Goal: Information Seeking & Learning: Learn about a topic

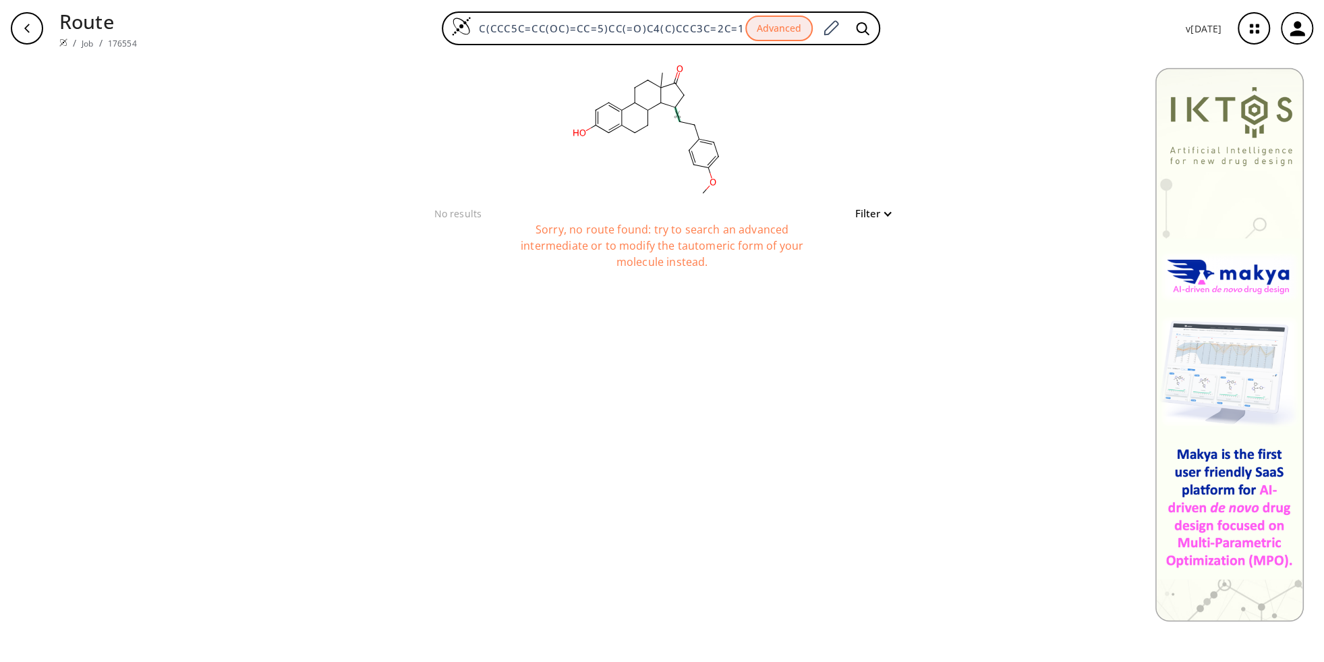
scroll to position [0, 107]
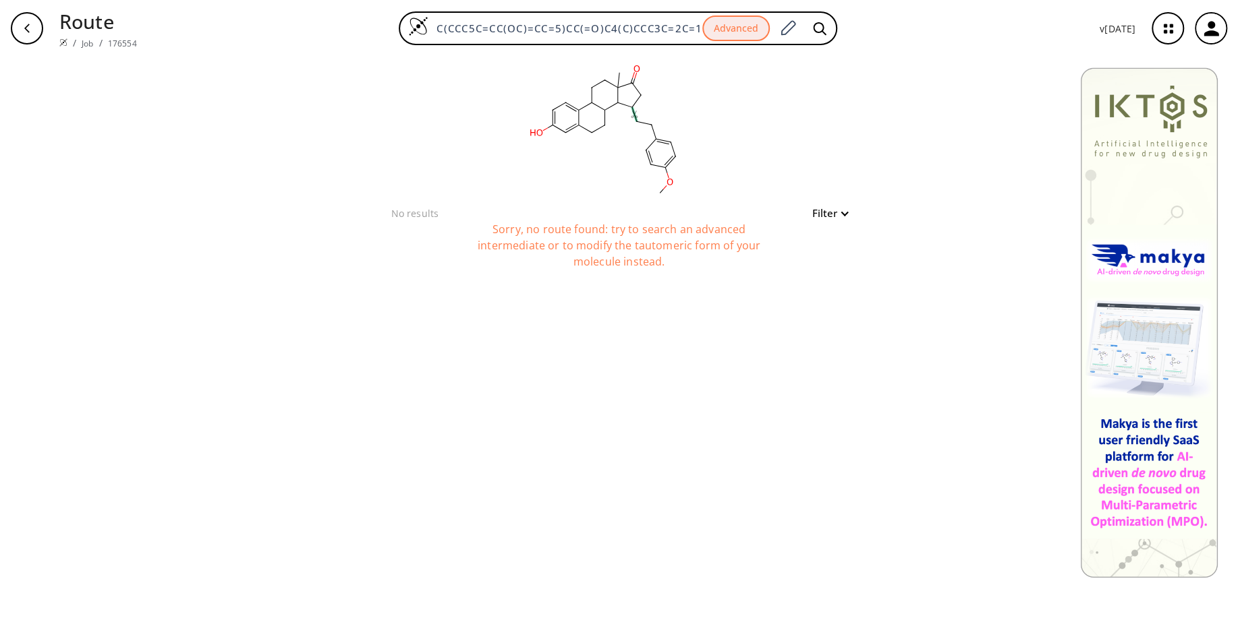
click at [13, 31] on div "button" at bounding box center [27, 28] width 32 height 32
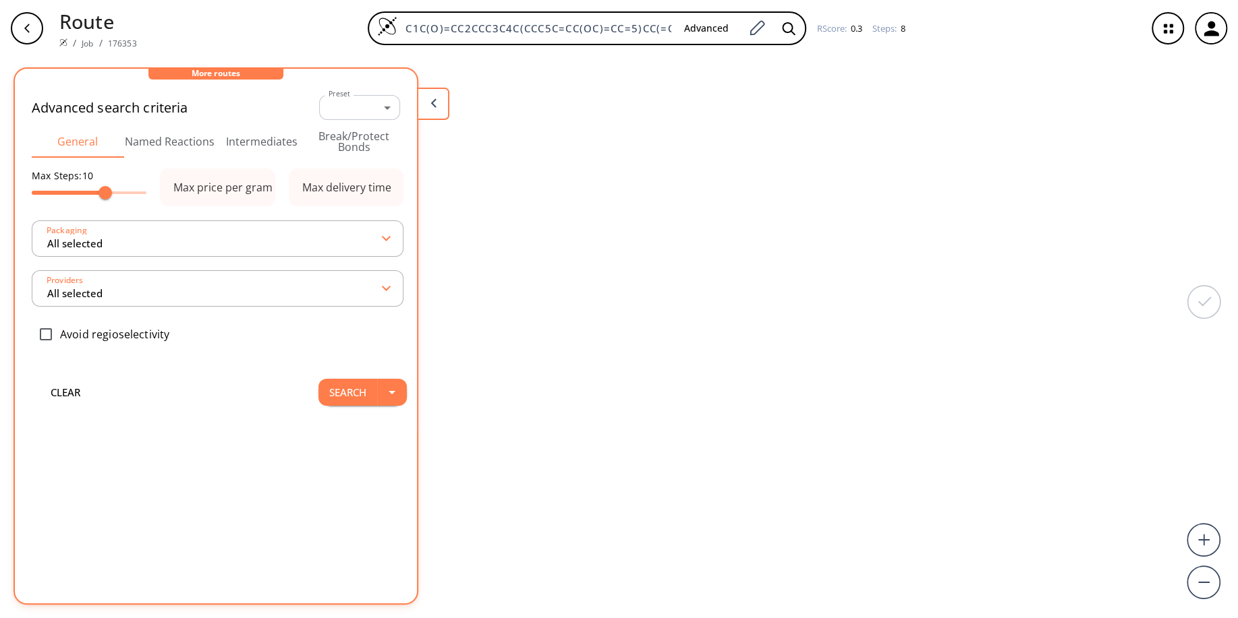
click at [30, 27] on icon "button" at bounding box center [27, 28] width 11 height 11
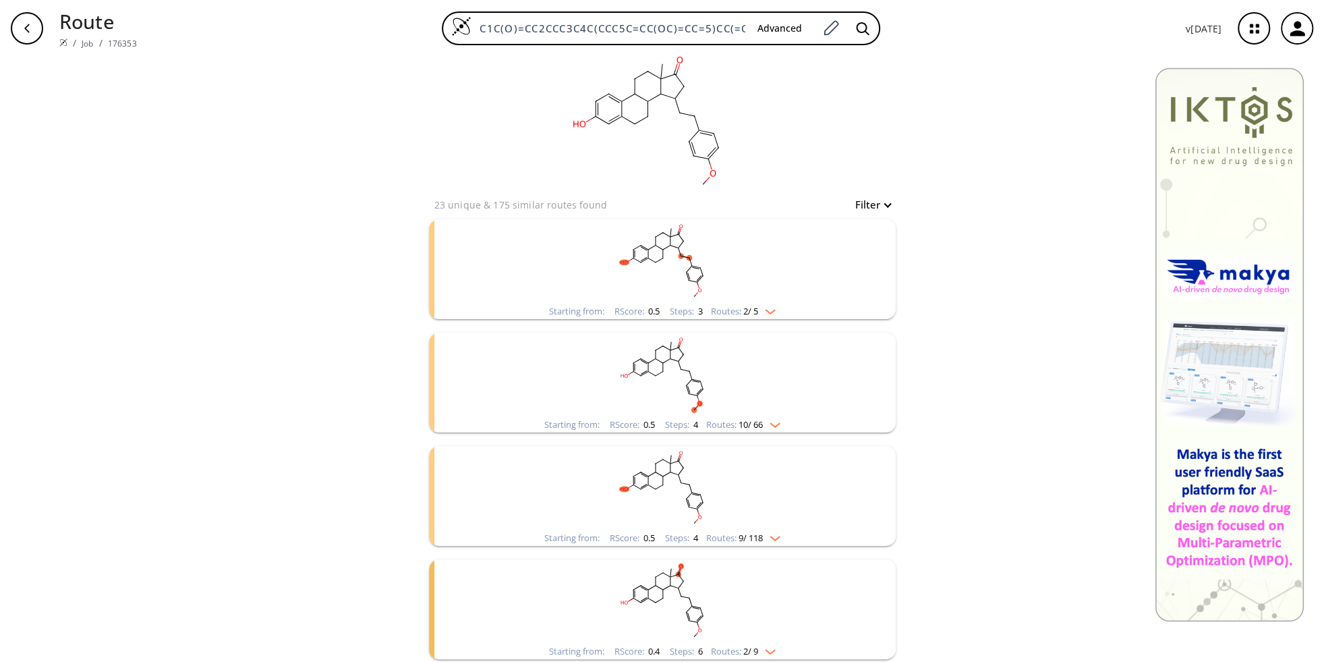
scroll to position [13, 0]
click at [775, 308] on img "clusters" at bounding box center [767, 304] width 18 height 11
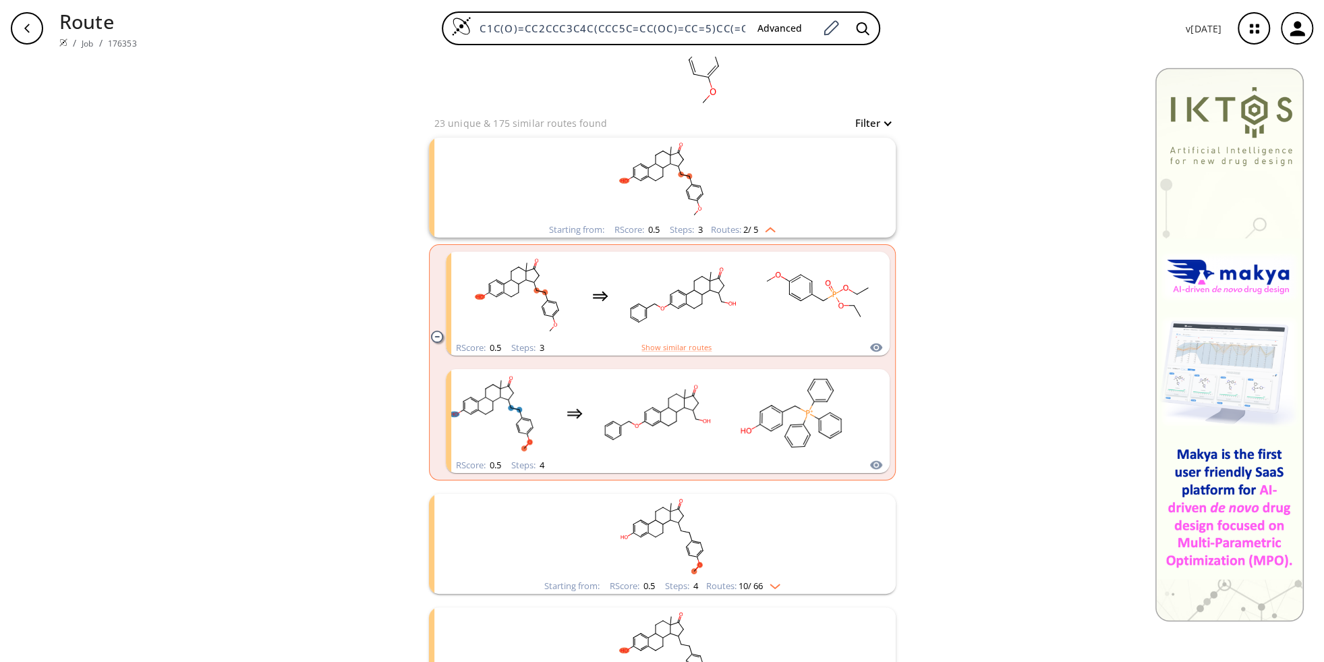
scroll to position [255, 0]
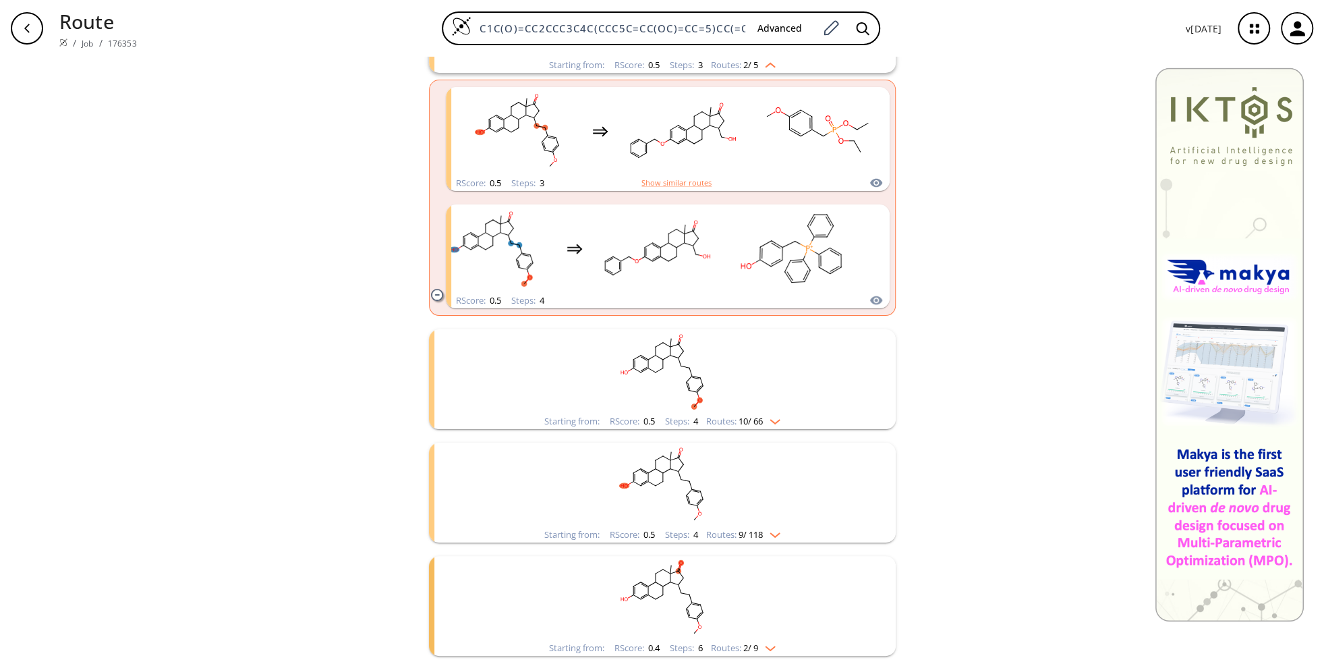
click at [780, 421] on img "clusters" at bounding box center [772, 418] width 18 height 11
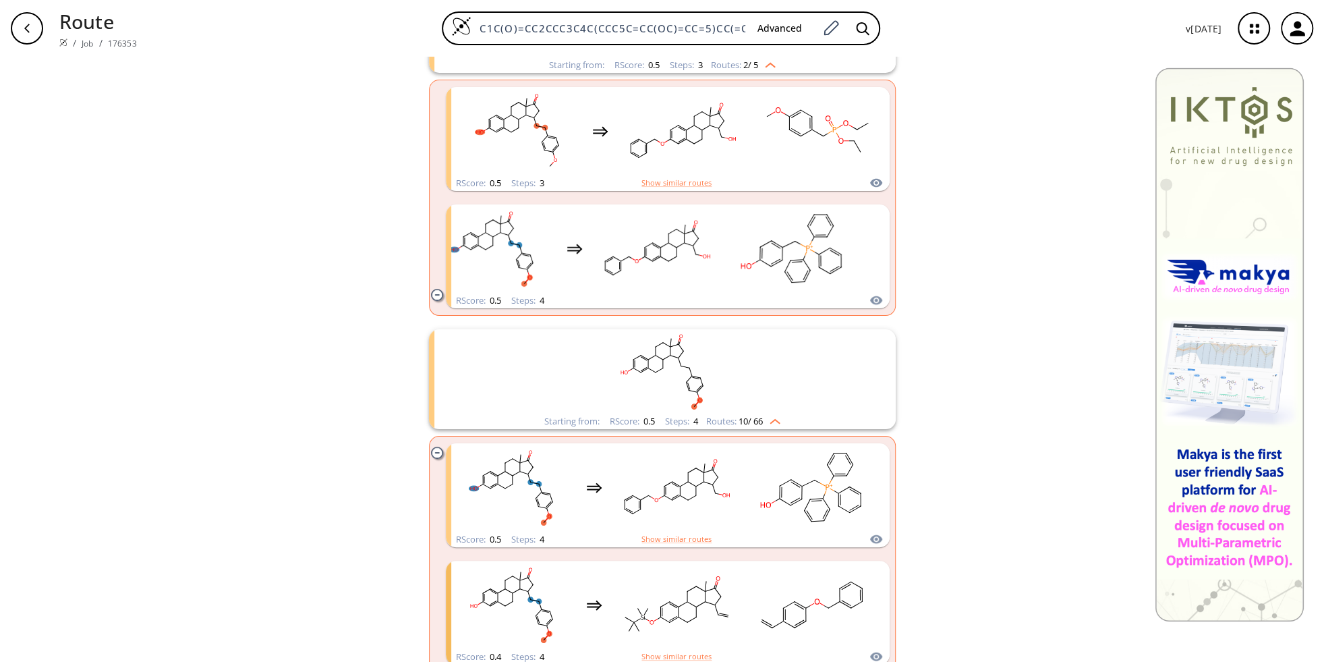
click at [780, 423] on div "Routes: 10 / 66" at bounding box center [743, 421] width 74 height 9
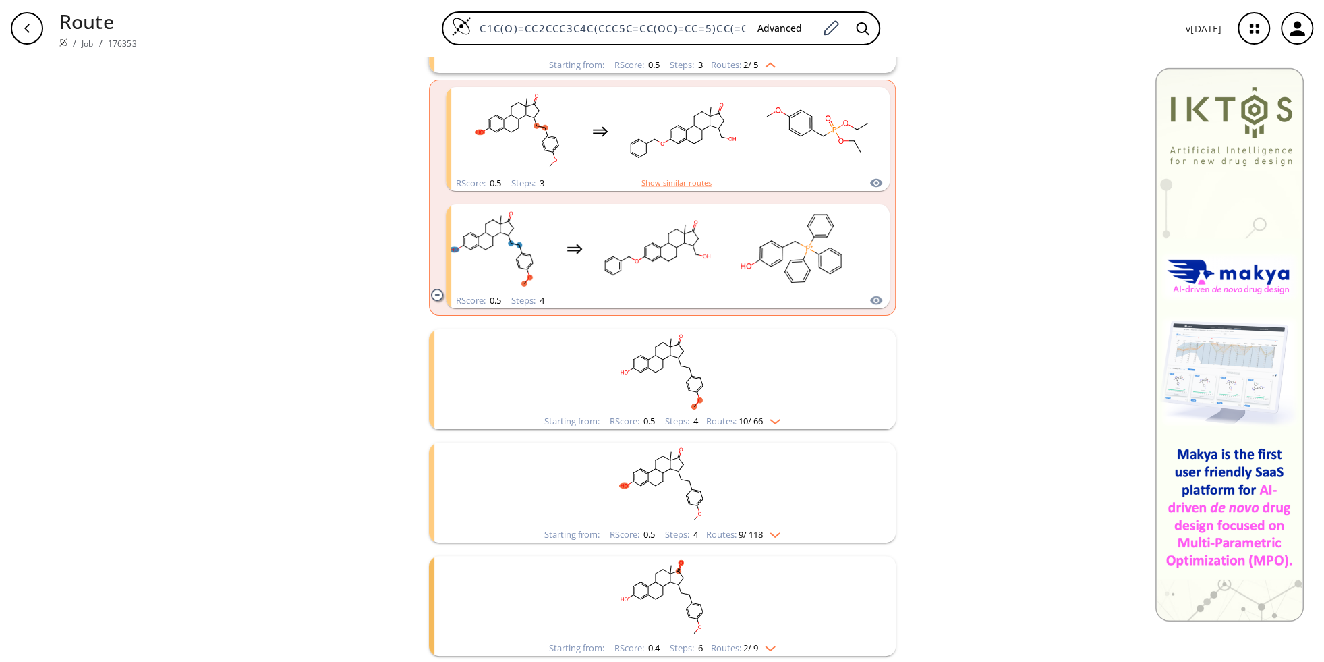
click at [779, 533] on img "clusters" at bounding box center [772, 532] width 18 height 11
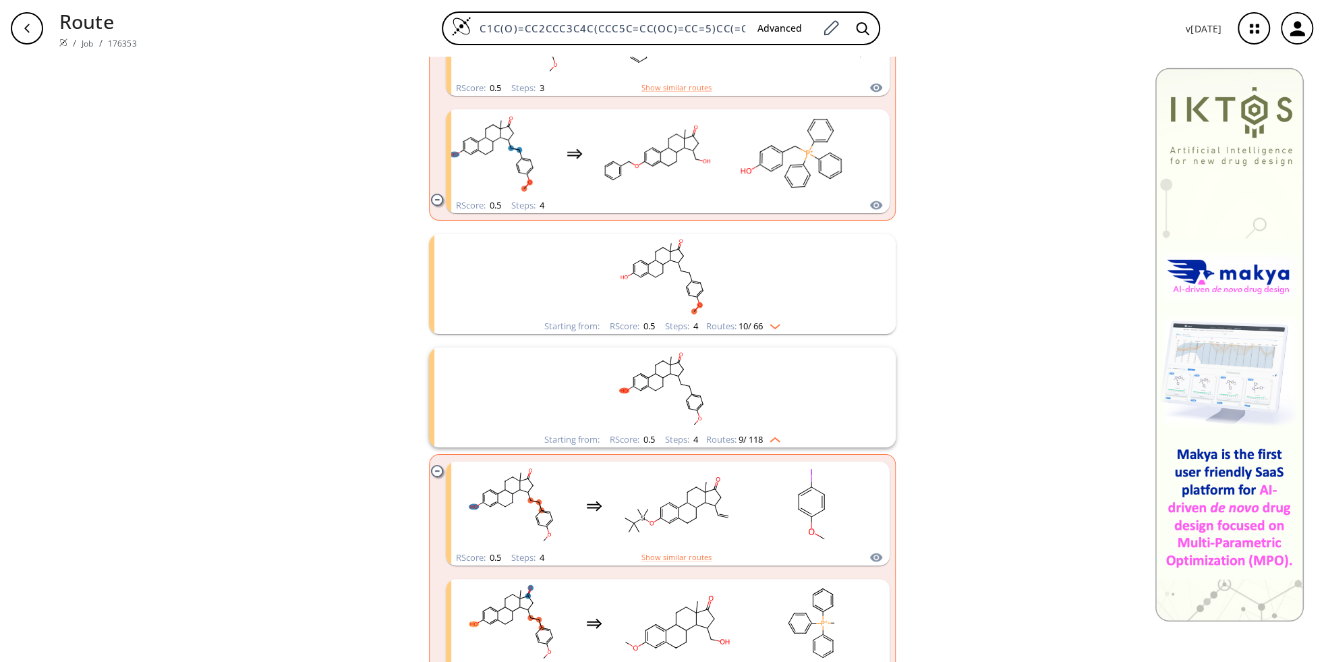
scroll to position [540, 0]
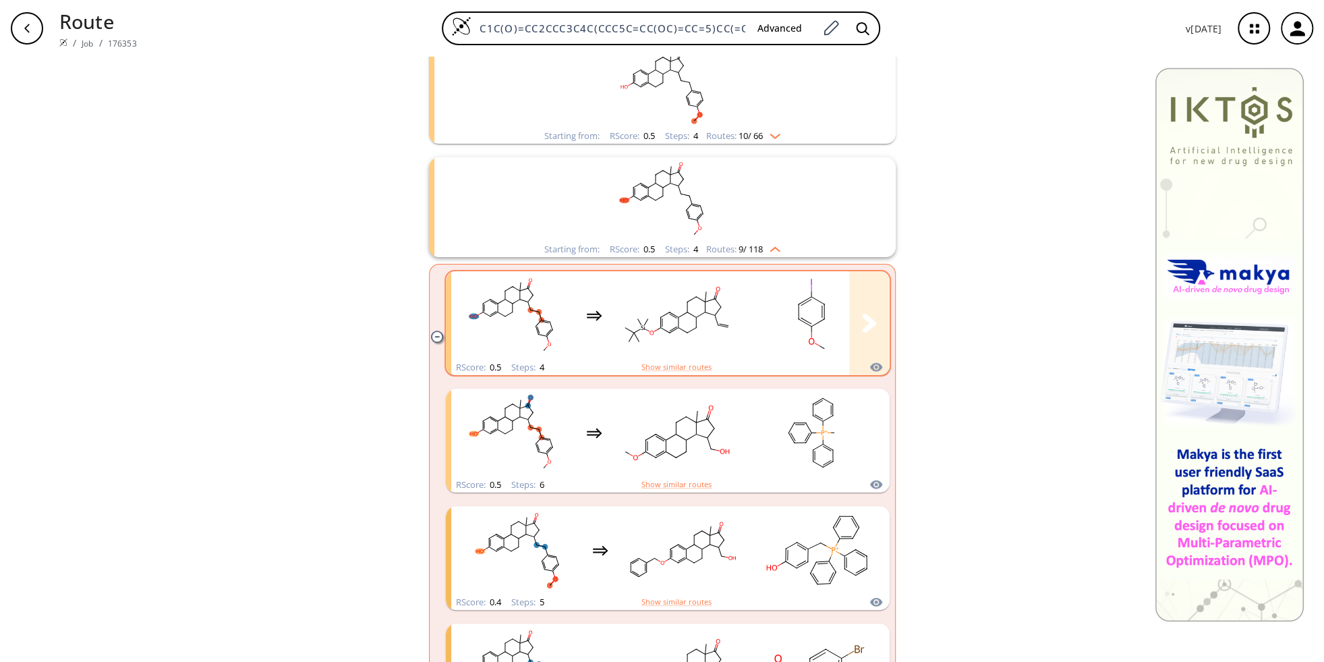
click at [641, 333] on rect "clusters" at bounding box center [676, 315] width 121 height 84
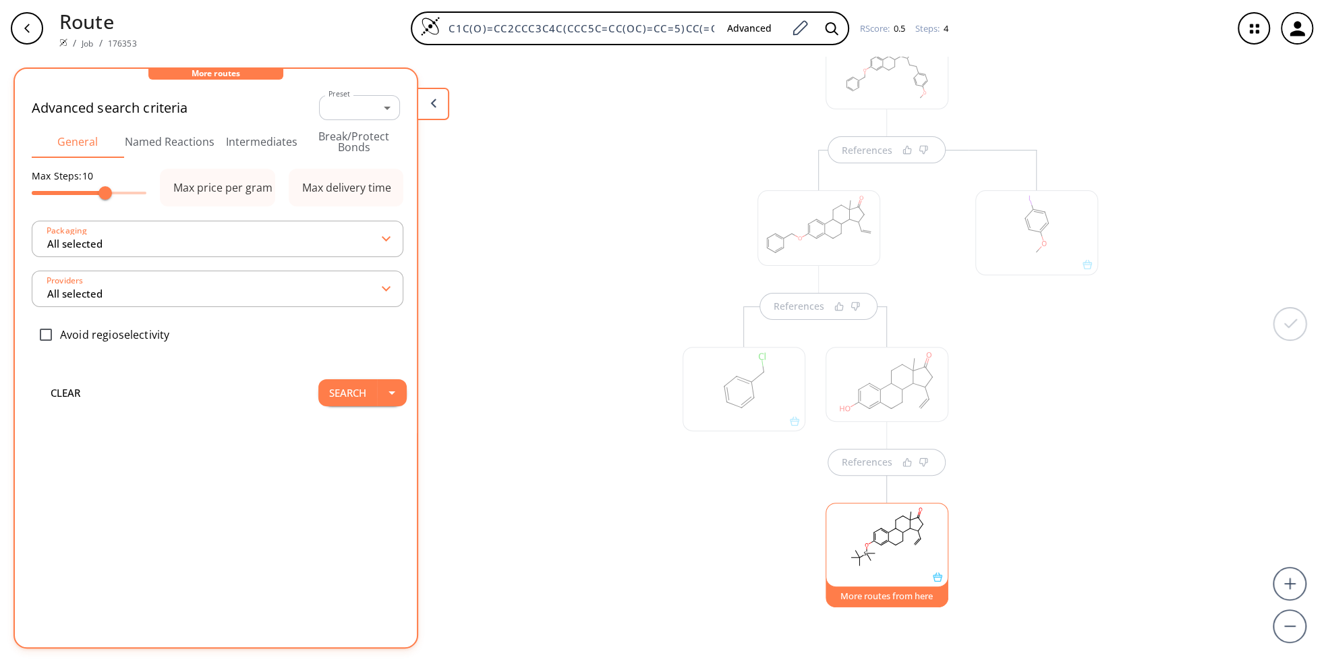
scroll to position [198, 0]
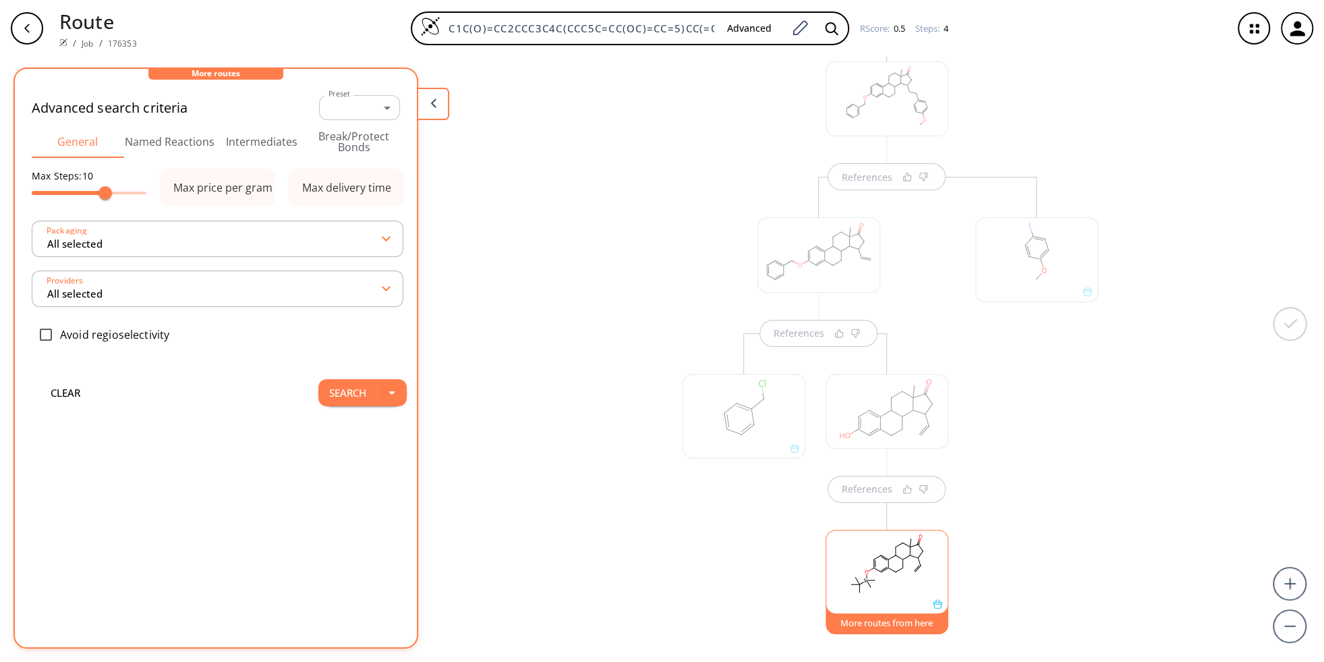
click at [1087, 374] on div at bounding box center [1036, 436] width 136 height 518
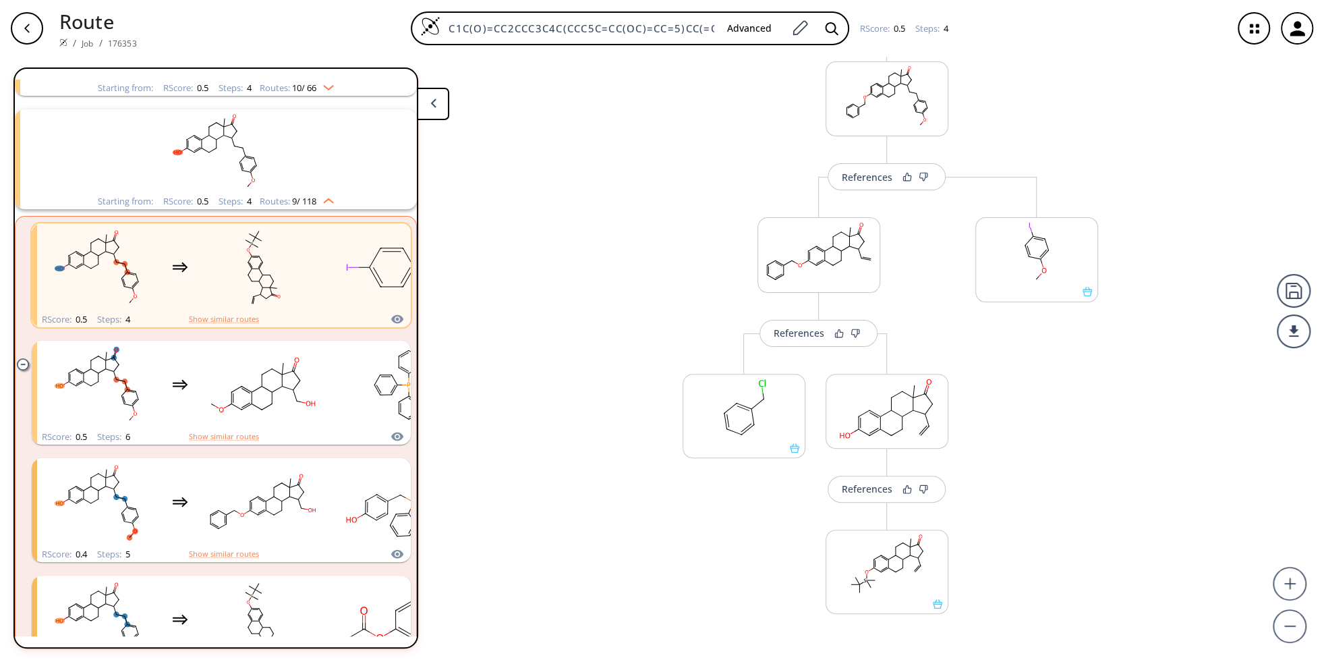
scroll to position [256, 0]
click at [28, 39] on div "button" at bounding box center [27, 28] width 32 height 32
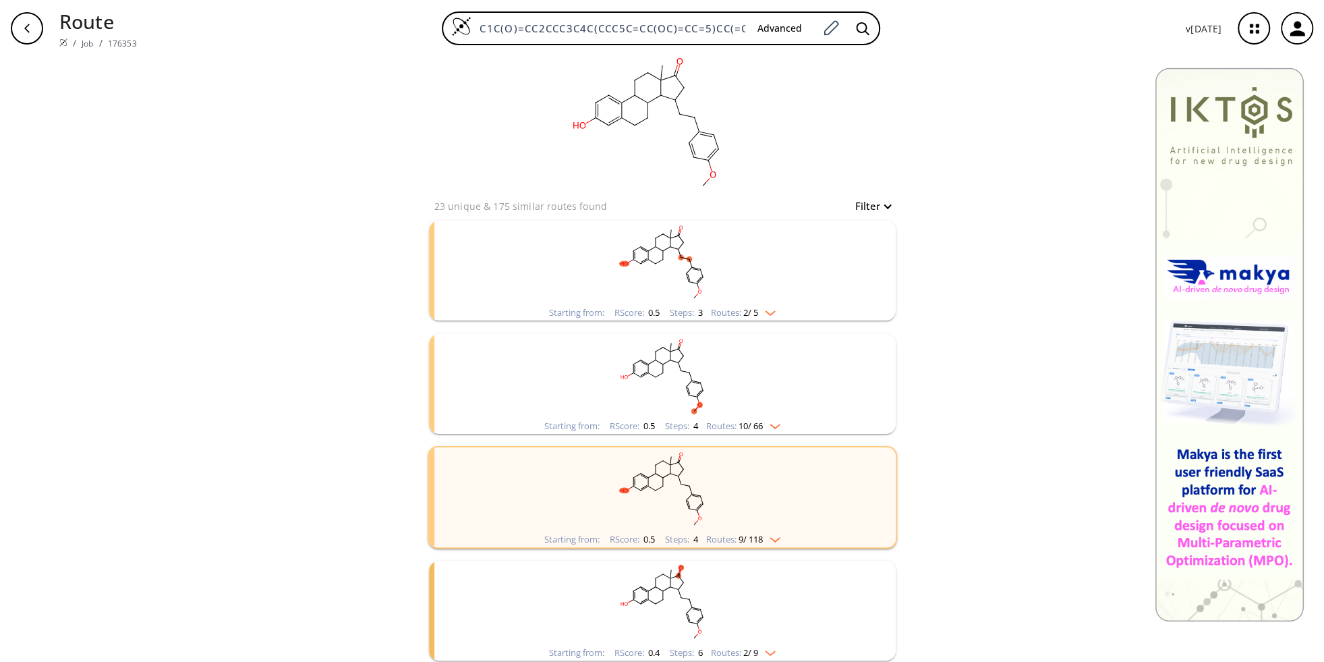
scroll to position [12, 0]
click at [776, 643] on img "clusters" at bounding box center [767, 645] width 18 height 11
click at [770, 645] on img "clusters" at bounding box center [767, 645] width 18 height 11
click at [768, 643] on img "clusters" at bounding box center [767, 645] width 18 height 11
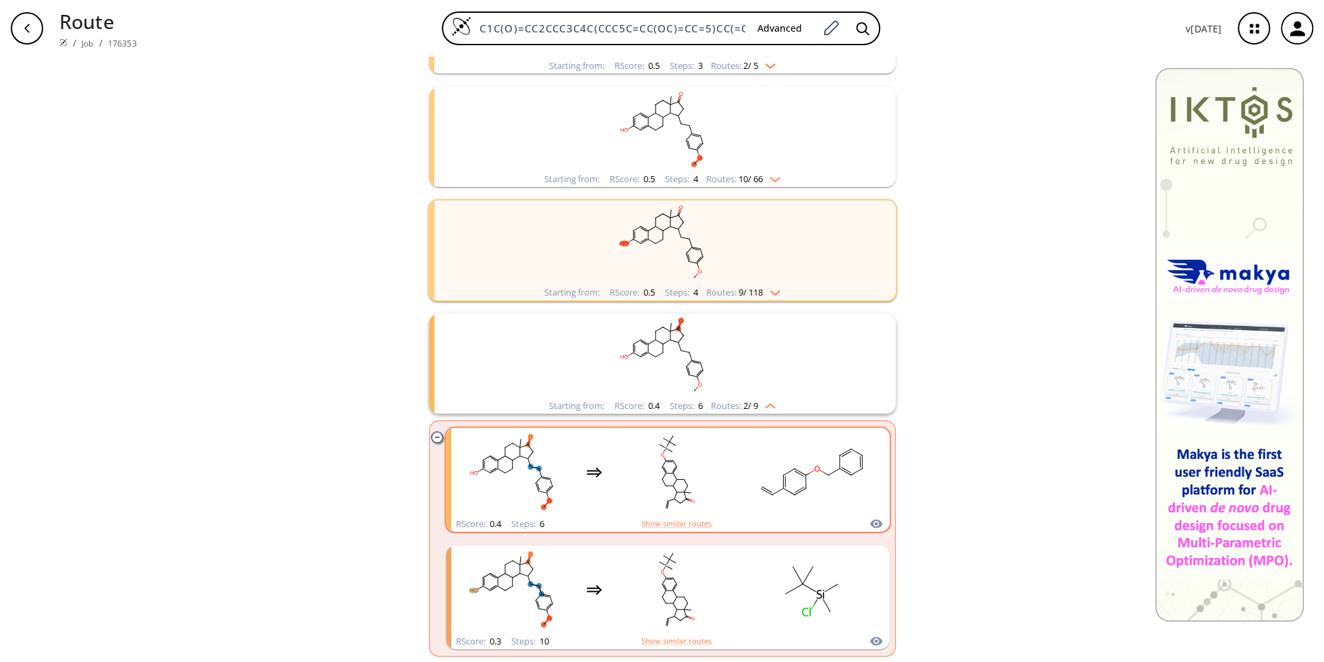
scroll to position [254, 0]
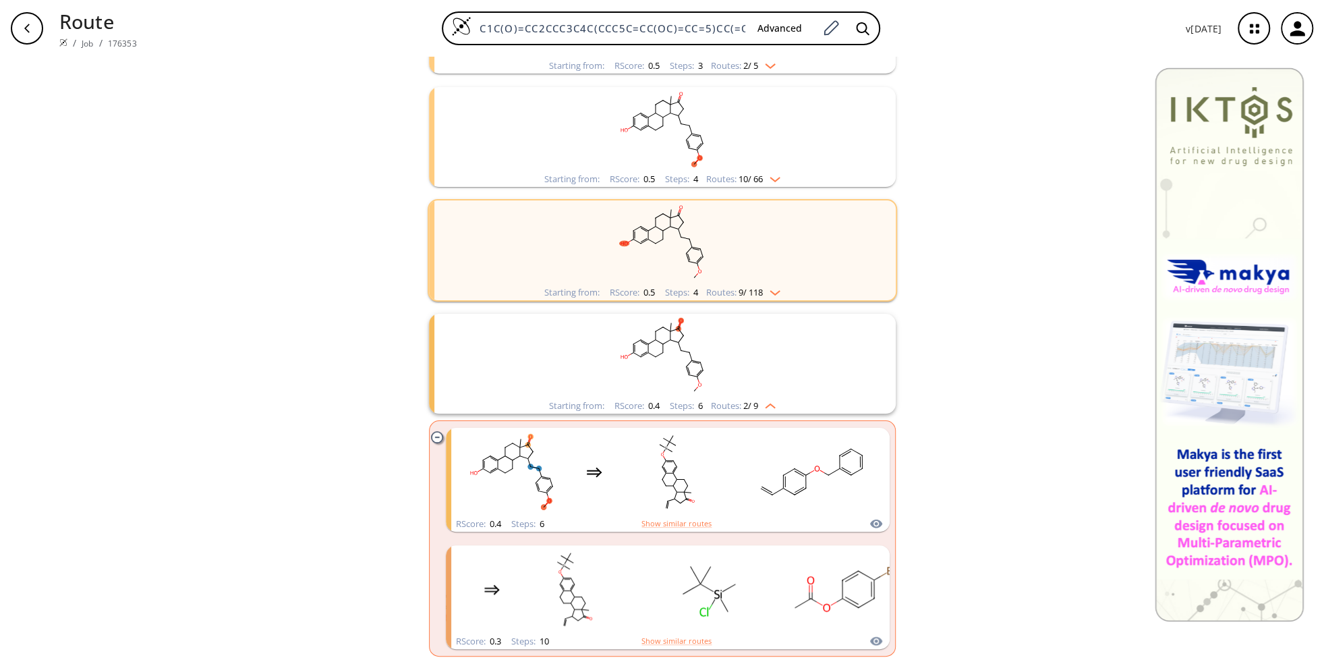
click at [767, 403] on img "clusters" at bounding box center [767, 403] width 18 height 11
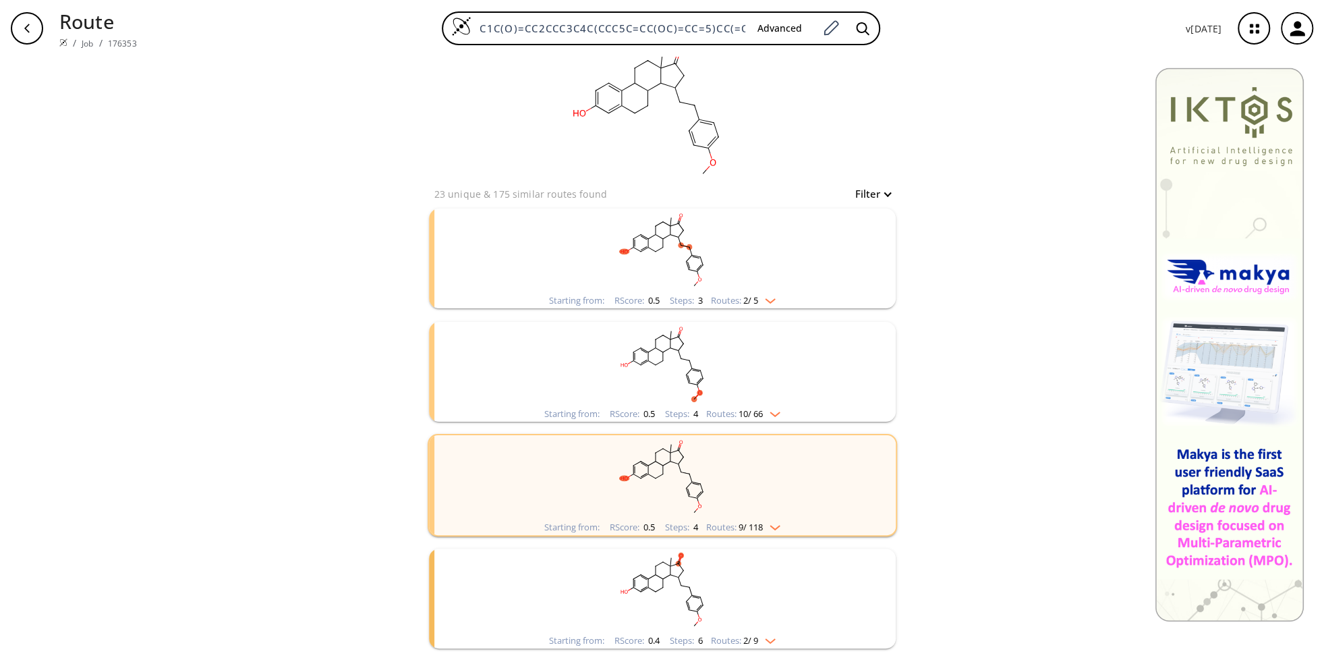
scroll to position [12, 0]
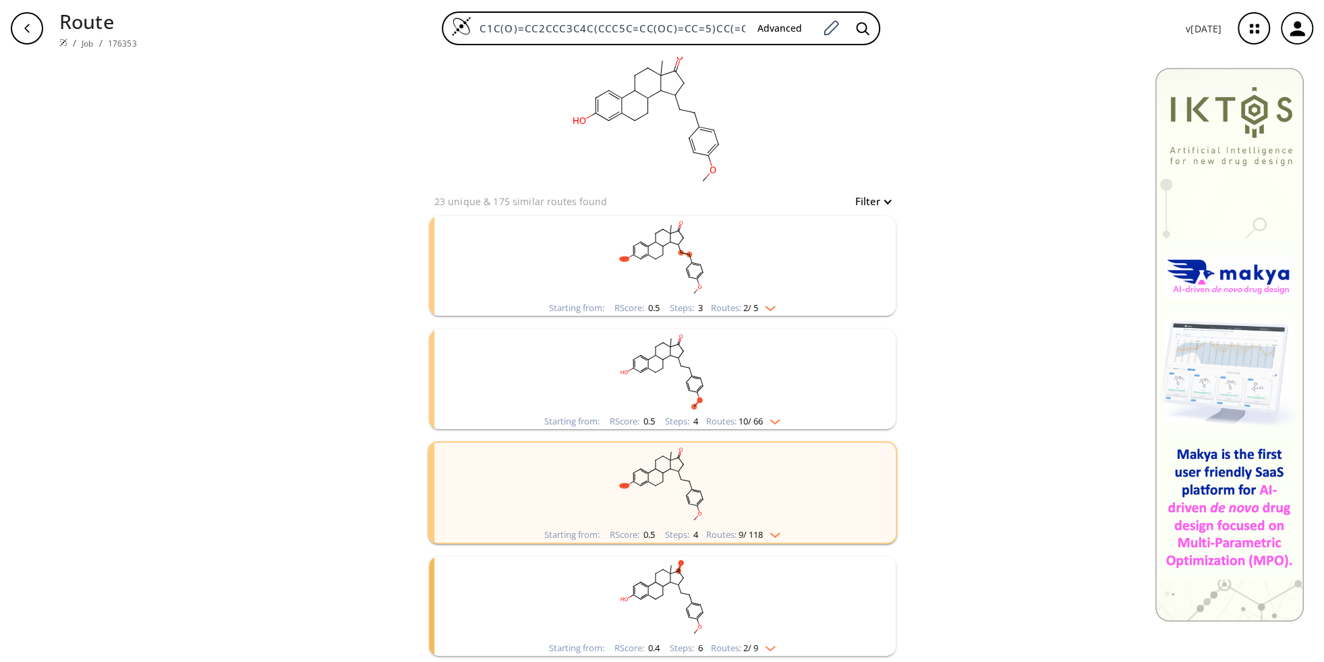
click at [780, 420] on img "clusters" at bounding box center [772, 418] width 18 height 11
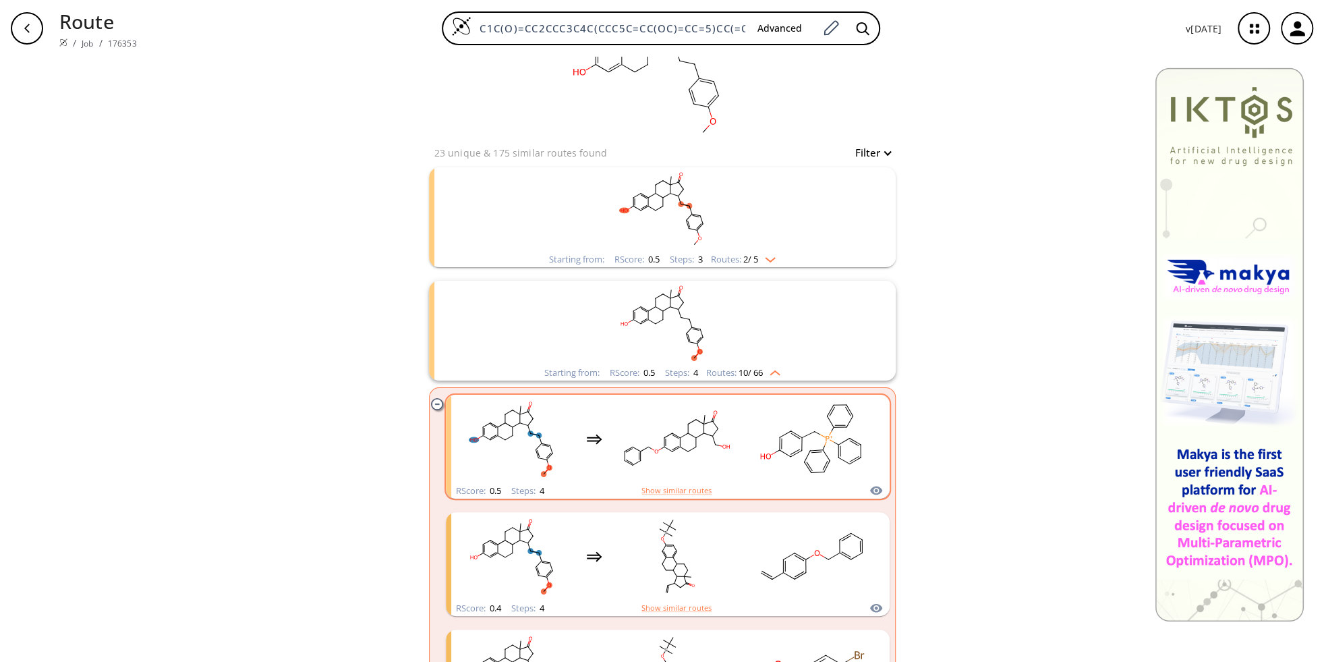
scroll to position [84, 0]
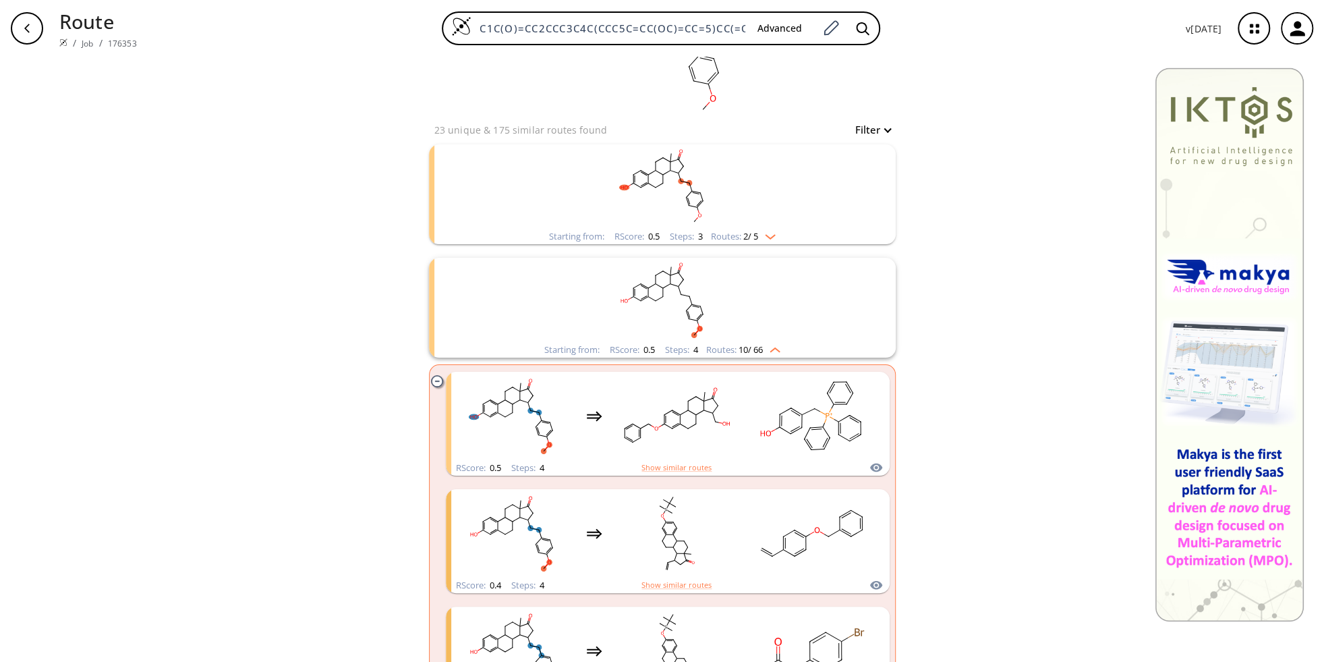
click at [776, 347] on img "clusters" at bounding box center [772, 347] width 18 height 11
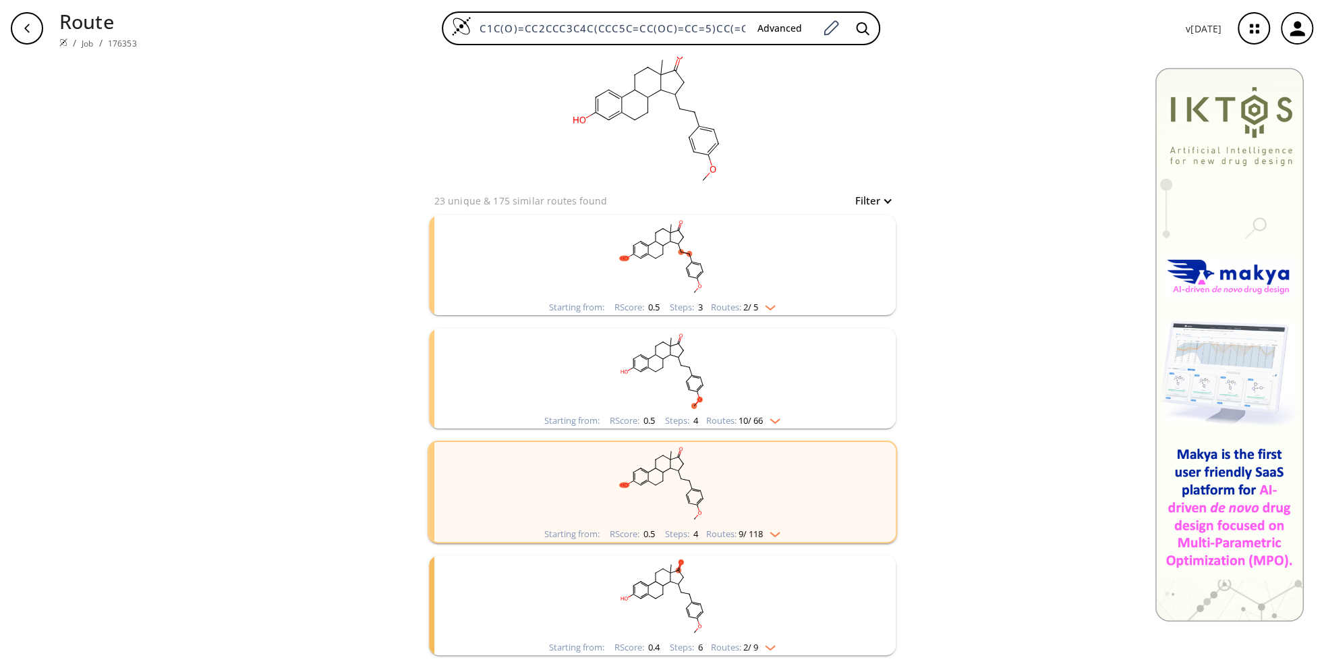
scroll to position [12, 0]
click at [771, 308] on img "clusters" at bounding box center [767, 305] width 18 height 11
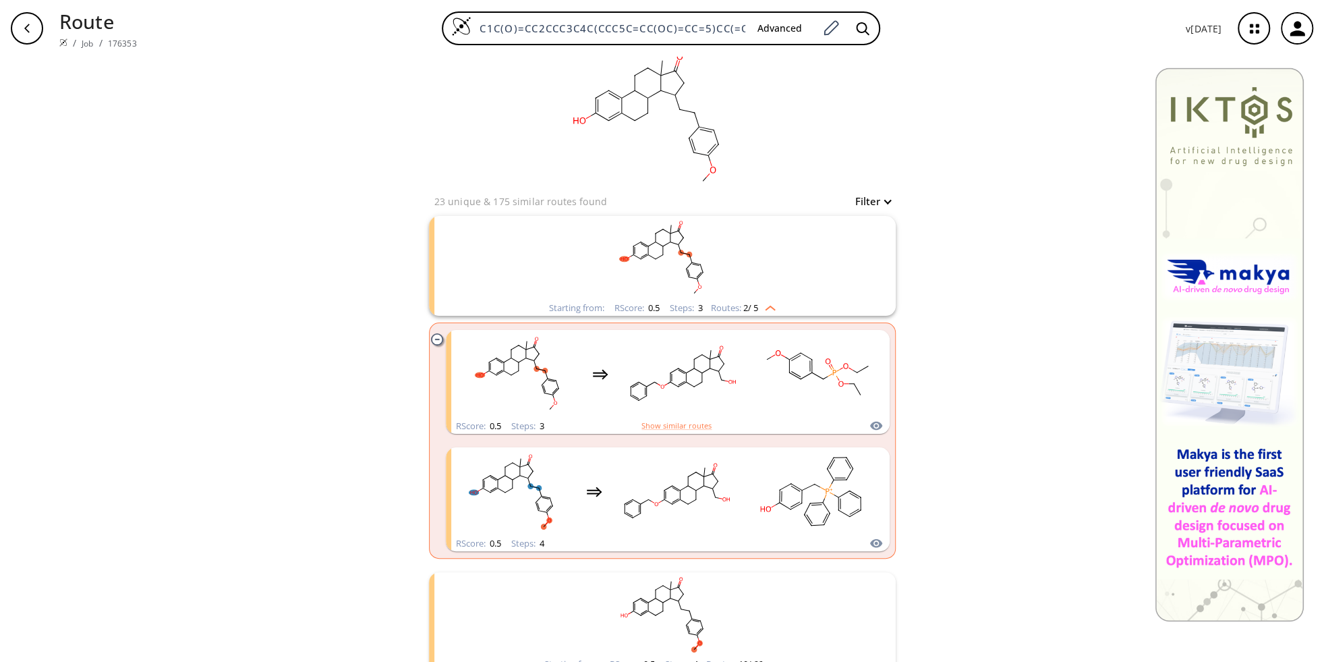
click at [1013, 357] on div "clear 23 unique & 175 similar routes found Filter Starting from: RScore : 0.5 S…" at bounding box center [662, 475] width 1324 height 861
